Goal: Navigation & Orientation: Understand site structure

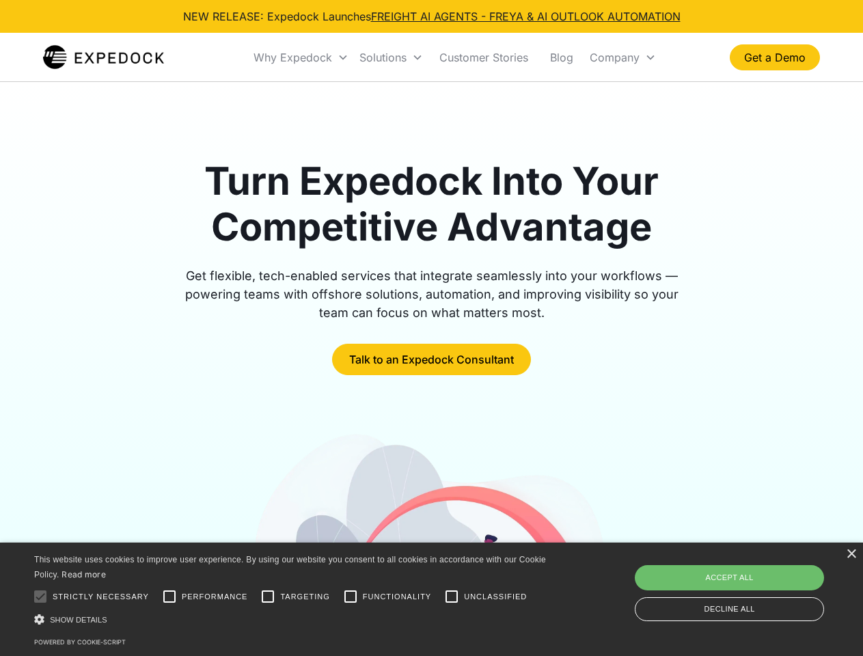
click at [301, 57] on div "Why Expedock" at bounding box center [293, 58] width 79 height 14
click at [391, 57] on div "Solutions" at bounding box center [383, 58] width 47 height 14
click at [623, 57] on div "Company" at bounding box center [615, 58] width 50 height 14
click at [40, 597] on div at bounding box center [40, 596] width 27 height 27
click at [170, 597] on input "Performance" at bounding box center [169, 596] width 27 height 27
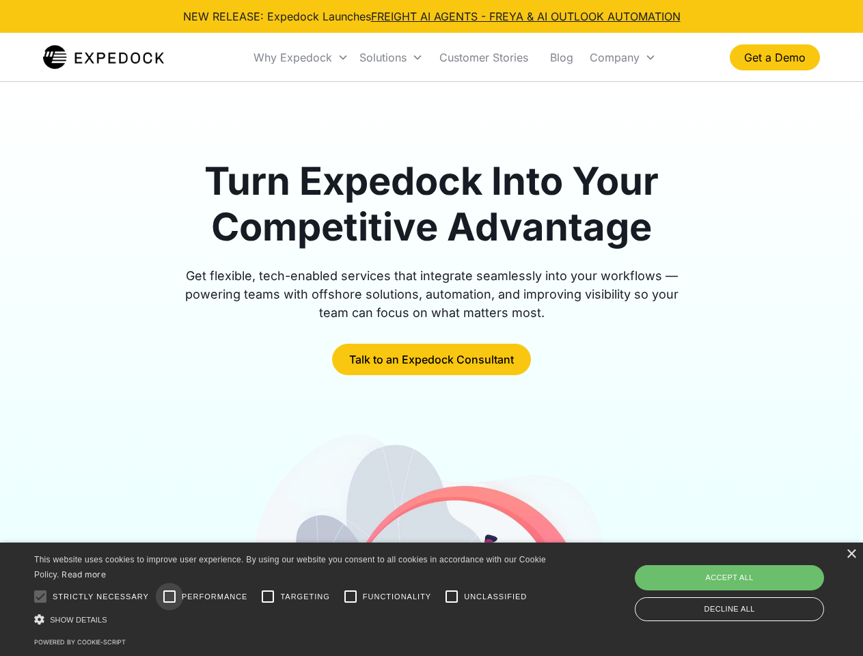
checkbox input "true"
click at [268, 597] on input "Targeting" at bounding box center [267, 596] width 27 height 27
checkbox input "true"
click at [351, 597] on input "Functionality" at bounding box center [350, 596] width 27 height 27
checkbox input "true"
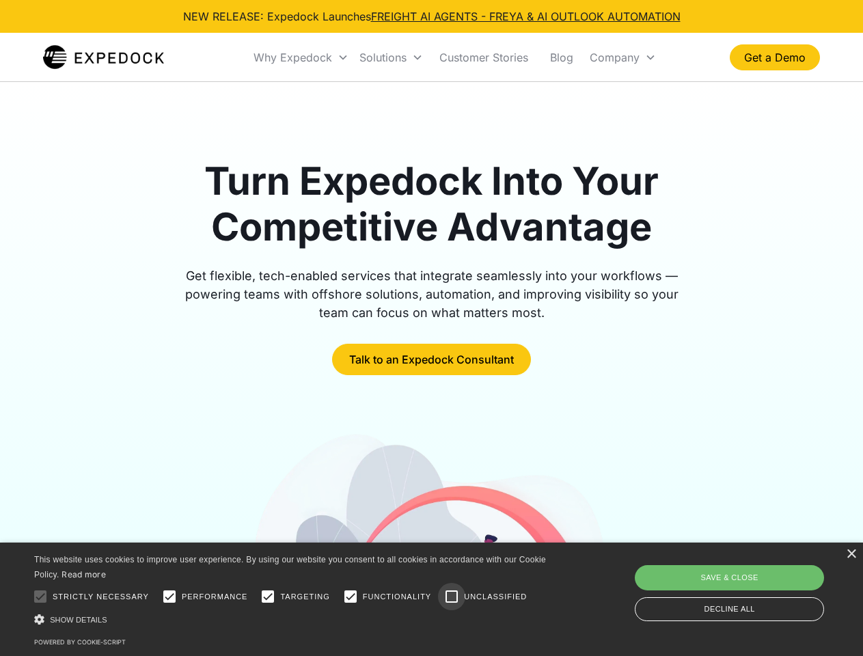
click at [452, 597] on input "Unclassified" at bounding box center [451, 596] width 27 height 27
checkbox input "true"
click at [293, 619] on div "Show details Hide details" at bounding box center [292, 620] width 517 height 14
